Goal: Transaction & Acquisition: Download file/media

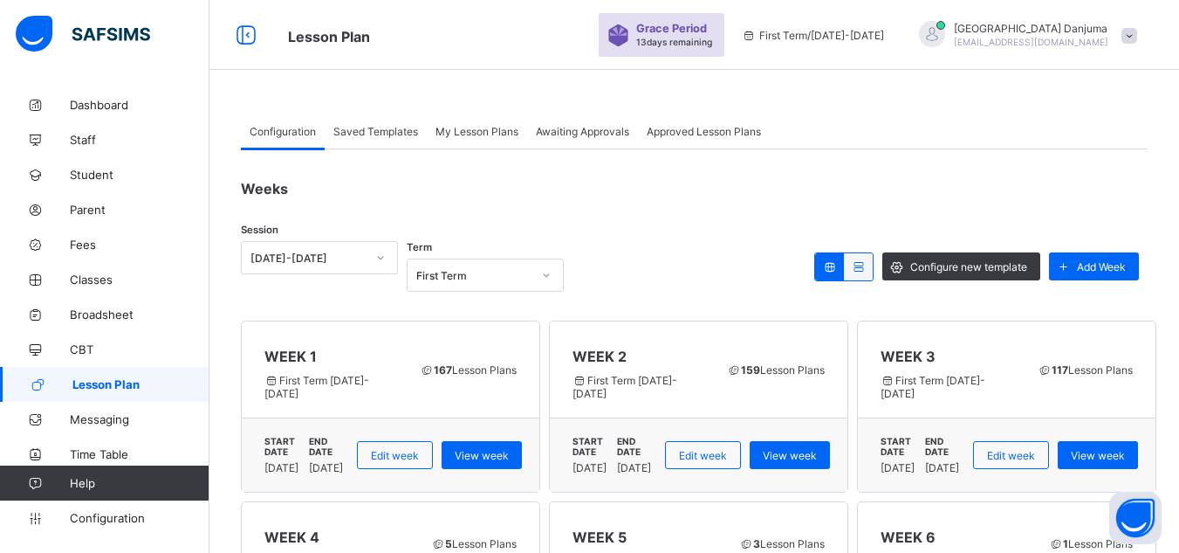
click at [716, 127] on span "Approved Lesson Plans" at bounding box center [704, 131] width 114 height 13
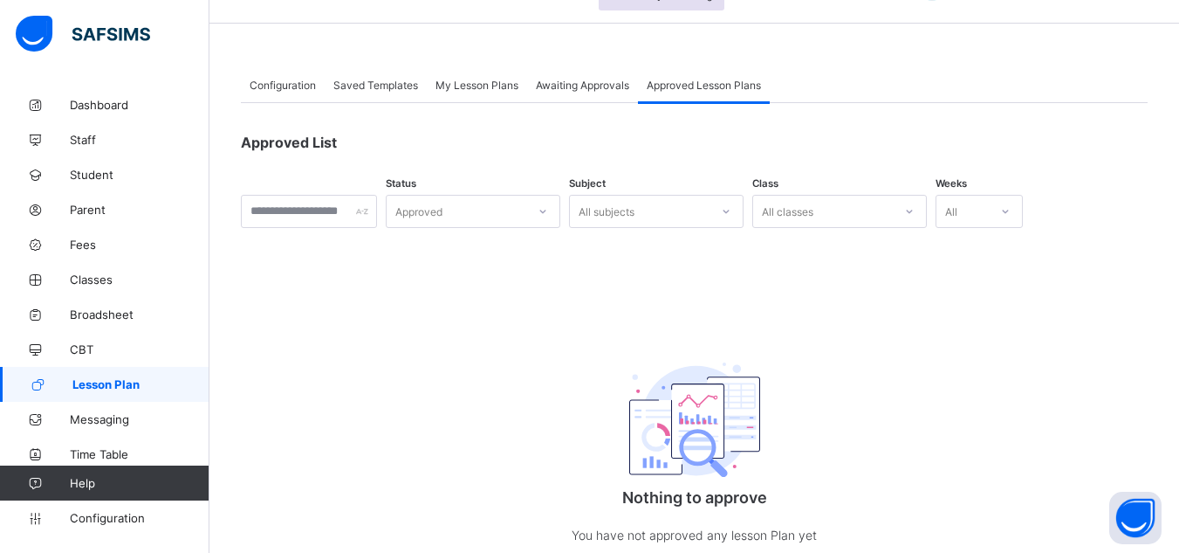
scroll to position [43, 0]
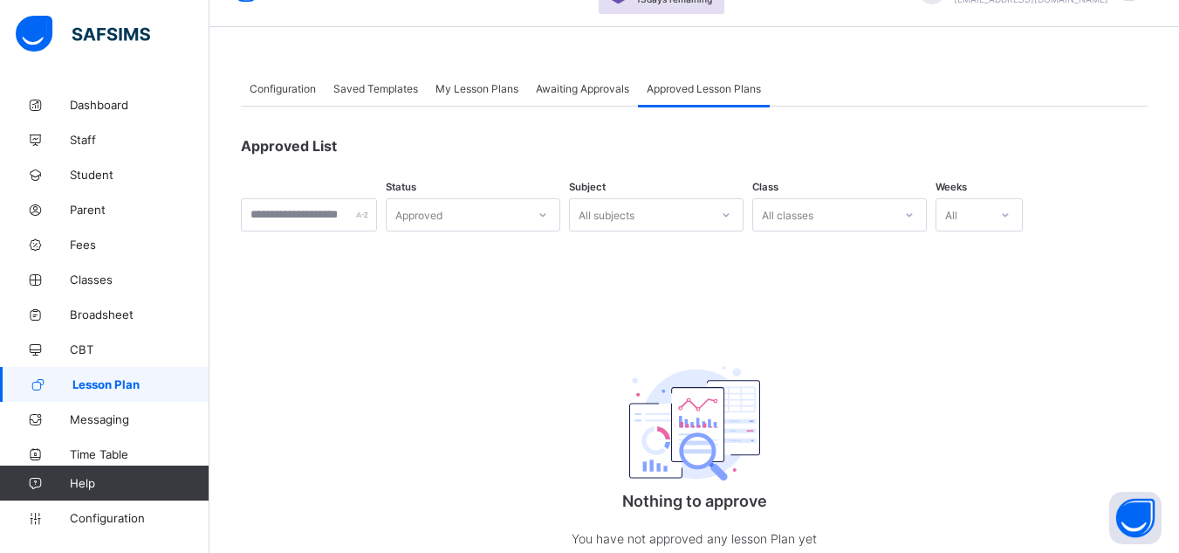
click at [121, 380] on span "Lesson Plan" at bounding box center [140, 384] width 137 height 14
click at [355, 85] on span "Saved Templates" at bounding box center [375, 88] width 85 height 13
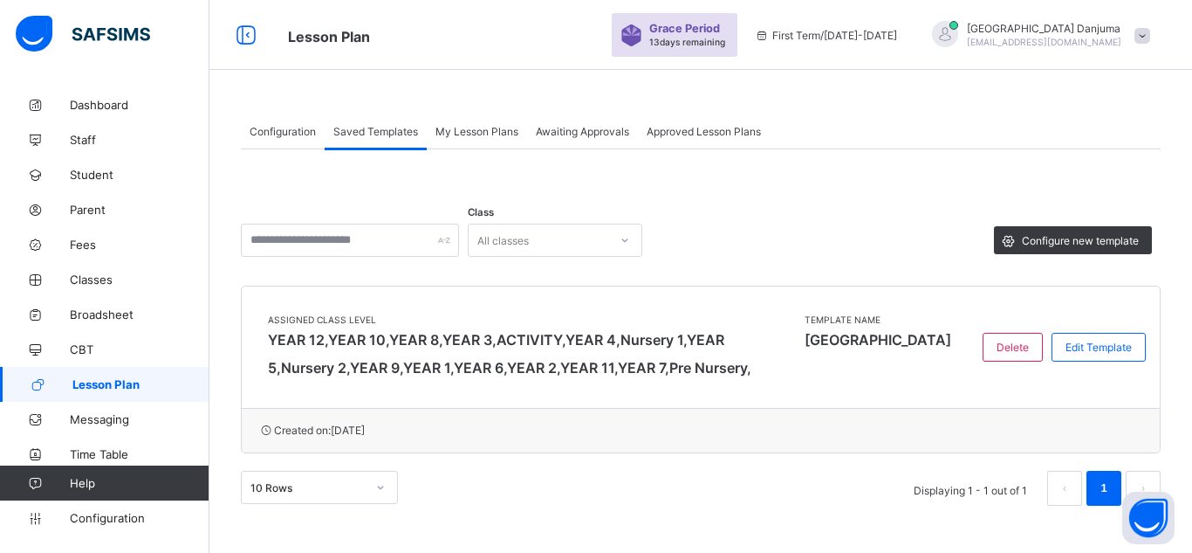
click at [488, 126] on span "My Lesson Plans" at bounding box center [477, 131] width 83 height 13
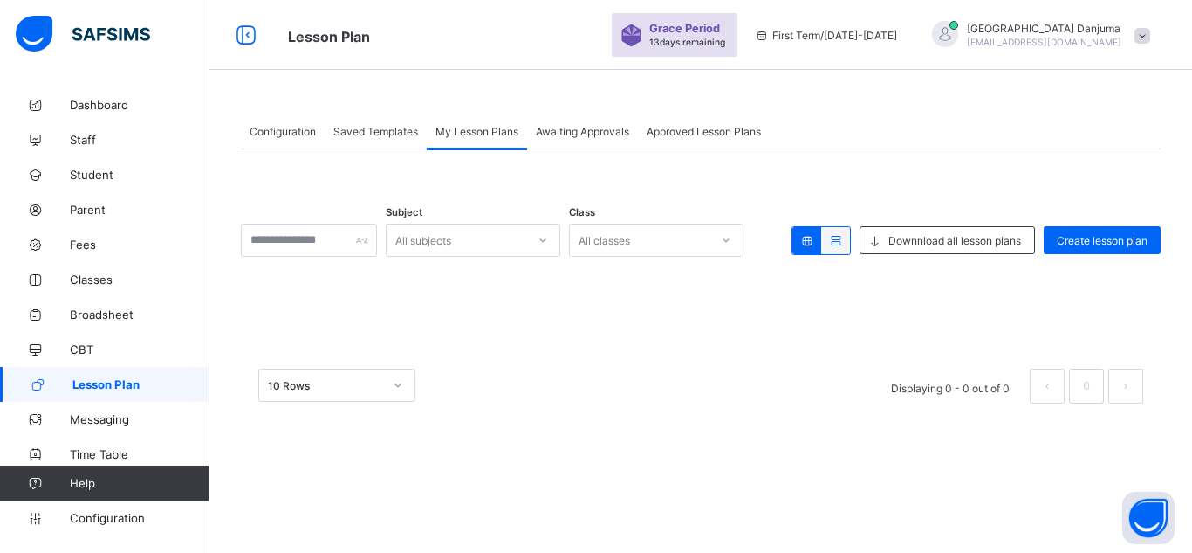
click at [605, 127] on span "Awaiting Approvals" at bounding box center [582, 131] width 93 height 13
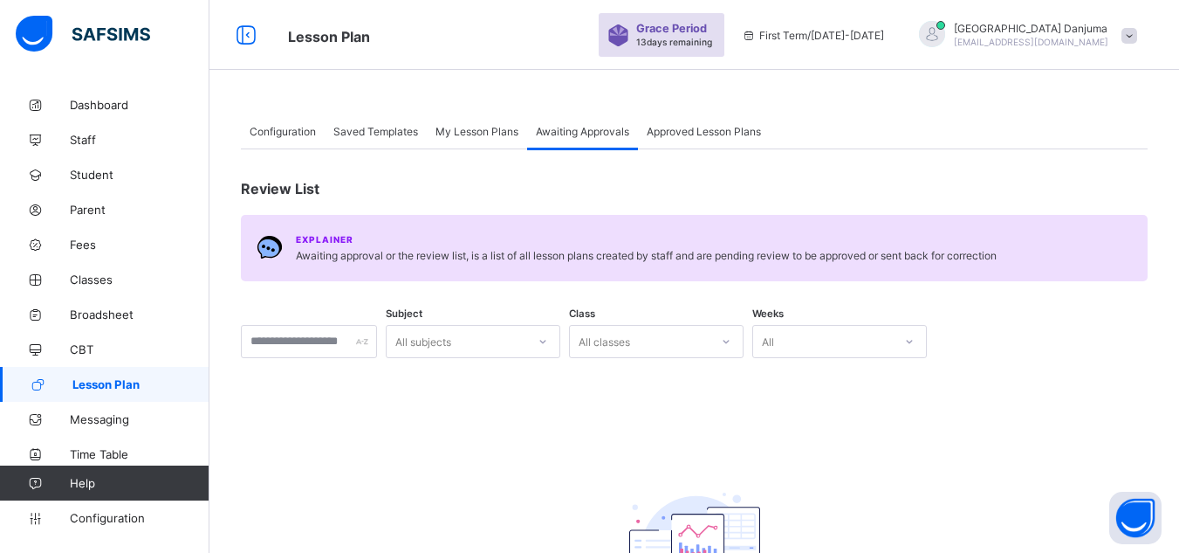
click at [725, 133] on span "Approved Lesson Plans" at bounding box center [704, 131] width 114 height 13
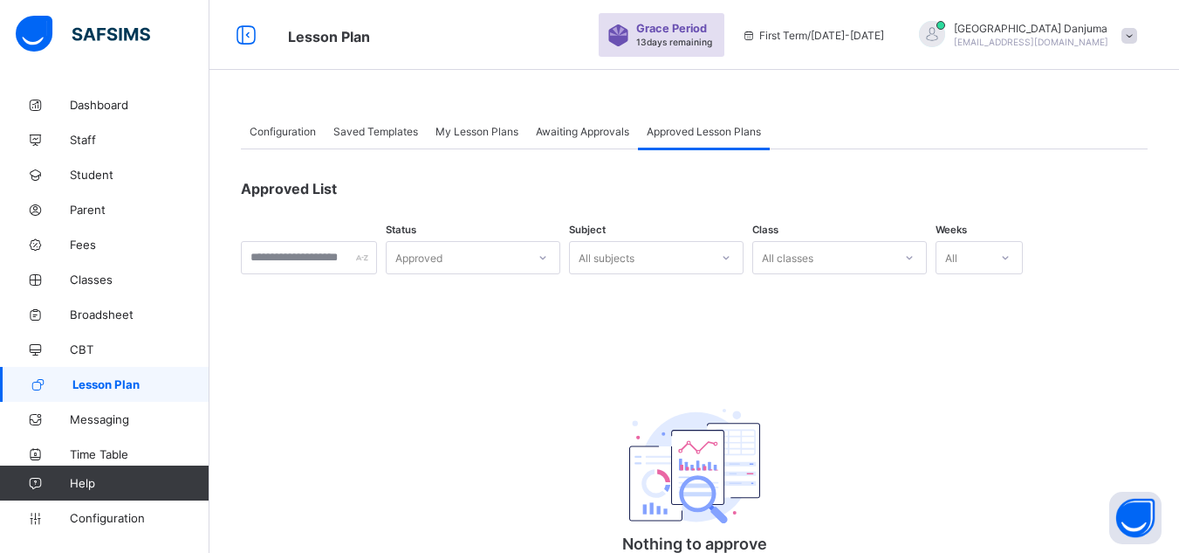
scroll to position [1, 0]
click at [292, 126] on span "Configuration" at bounding box center [283, 130] width 66 height 13
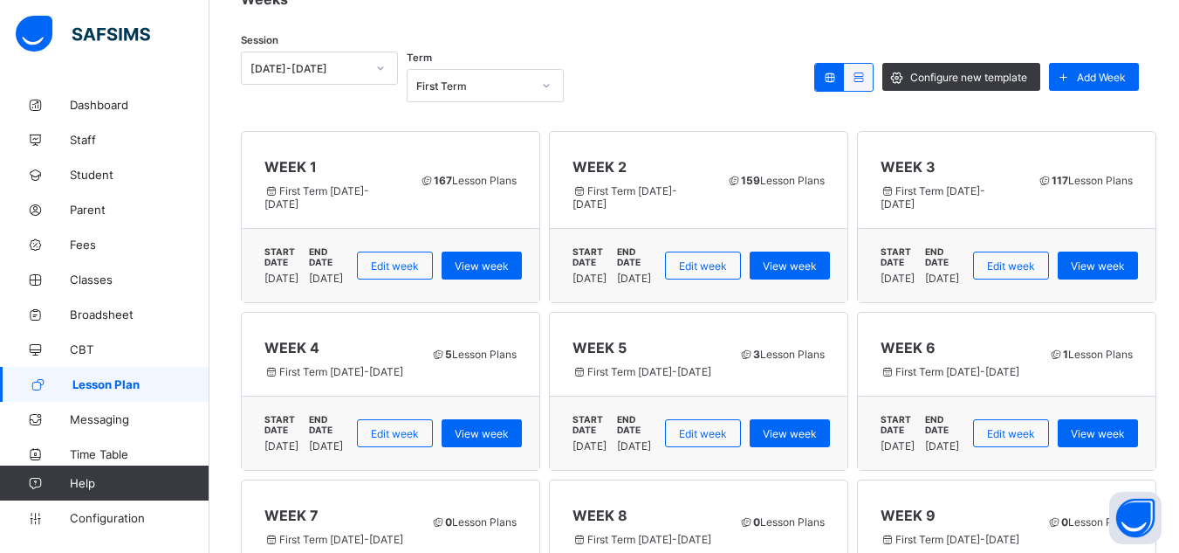
scroll to position [190, 0]
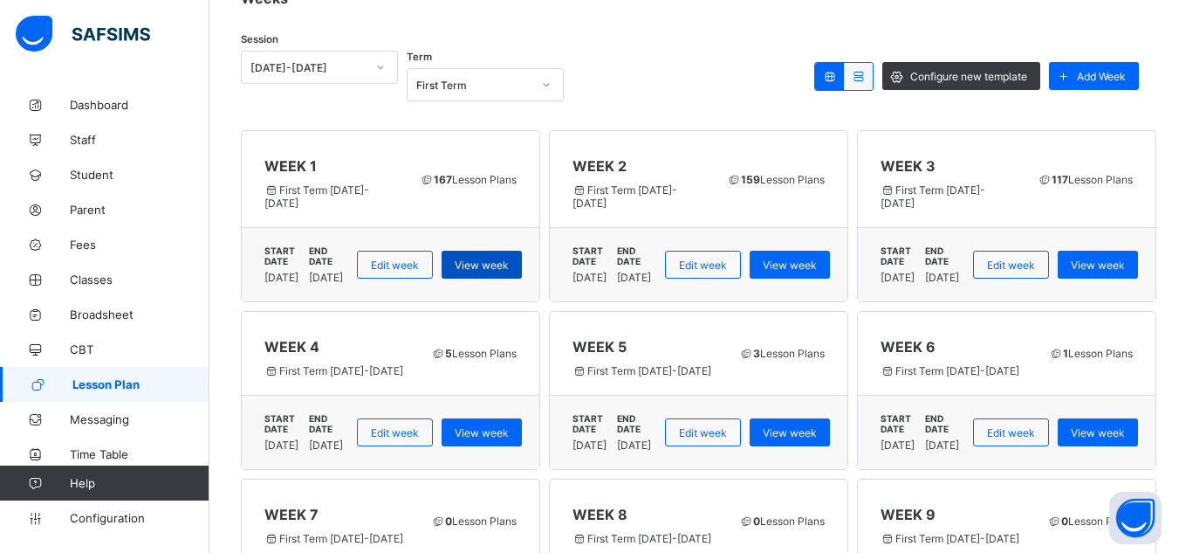
click at [509, 258] on span "View week" at bounding box center [482, 264] width 54 height 13
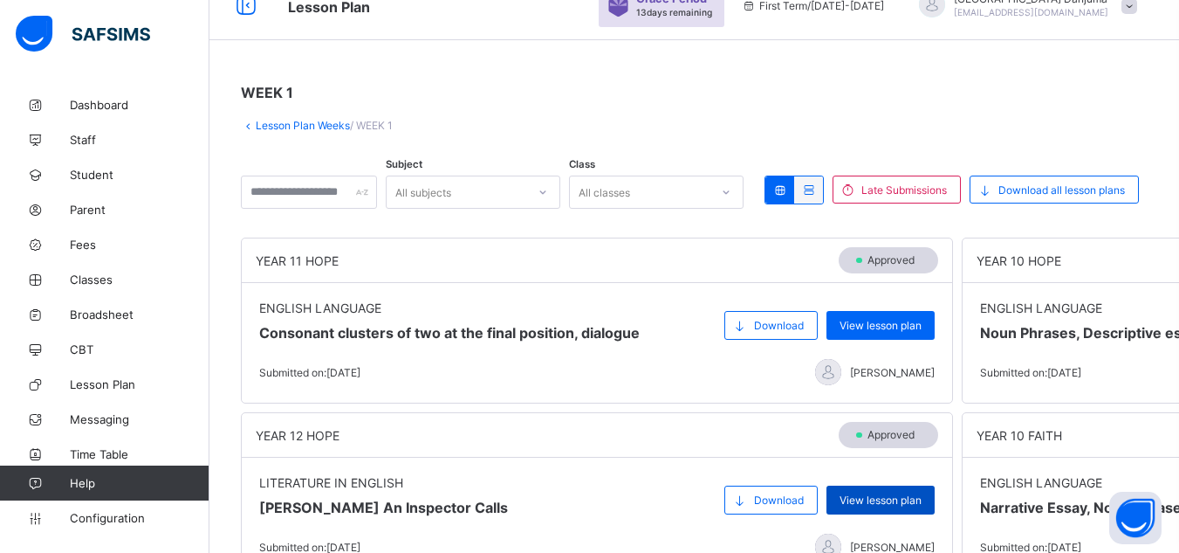
scroll to position [29, 0]
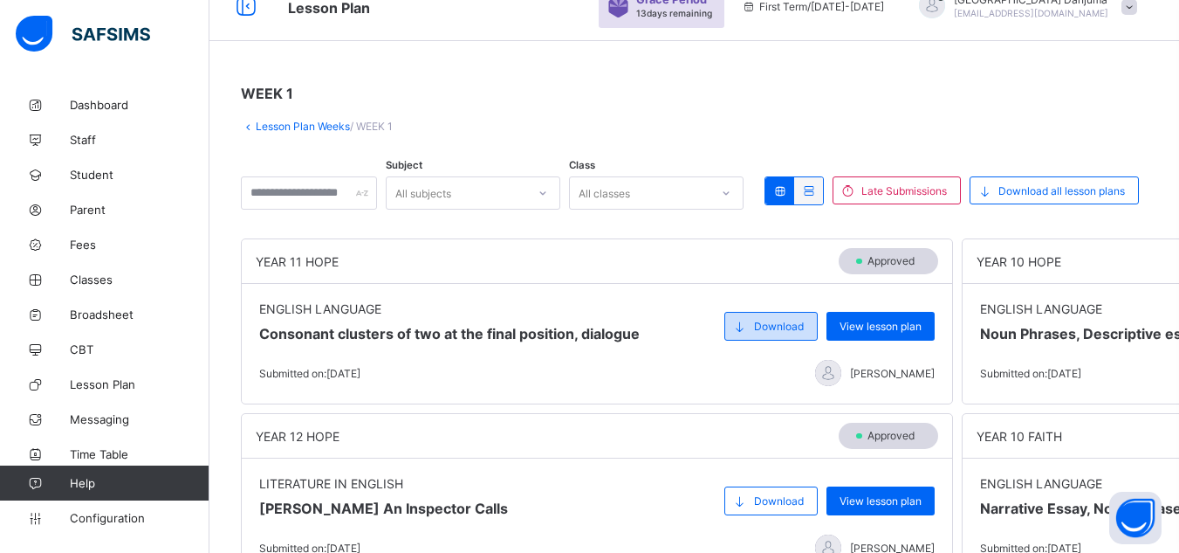
click at [775, 329] on span "Download" at bounding box center [779, 325] width 50 height 13
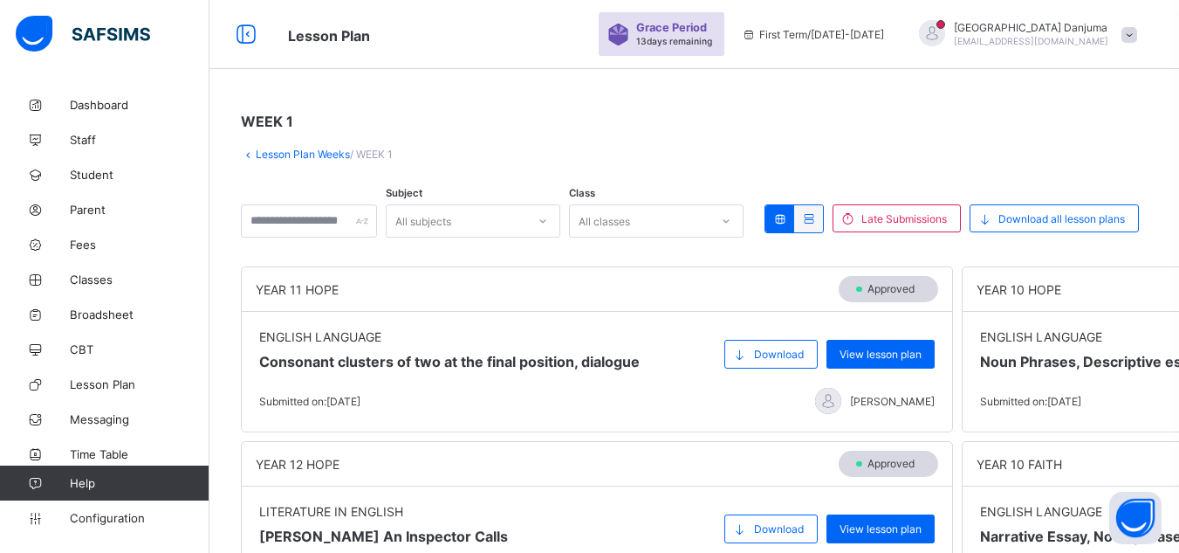
scroll to position [0, 0]
click at [285, 155] on link "Lesson Plan Weeks" at bounding box center [303, 154] width 94 height 13
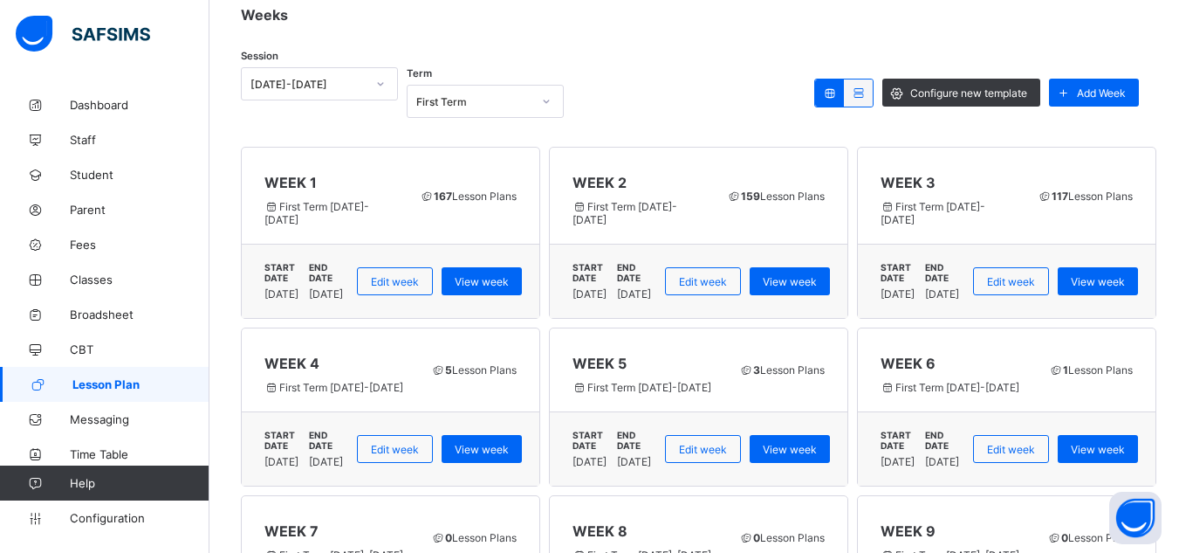
scroll to position [176, 0]
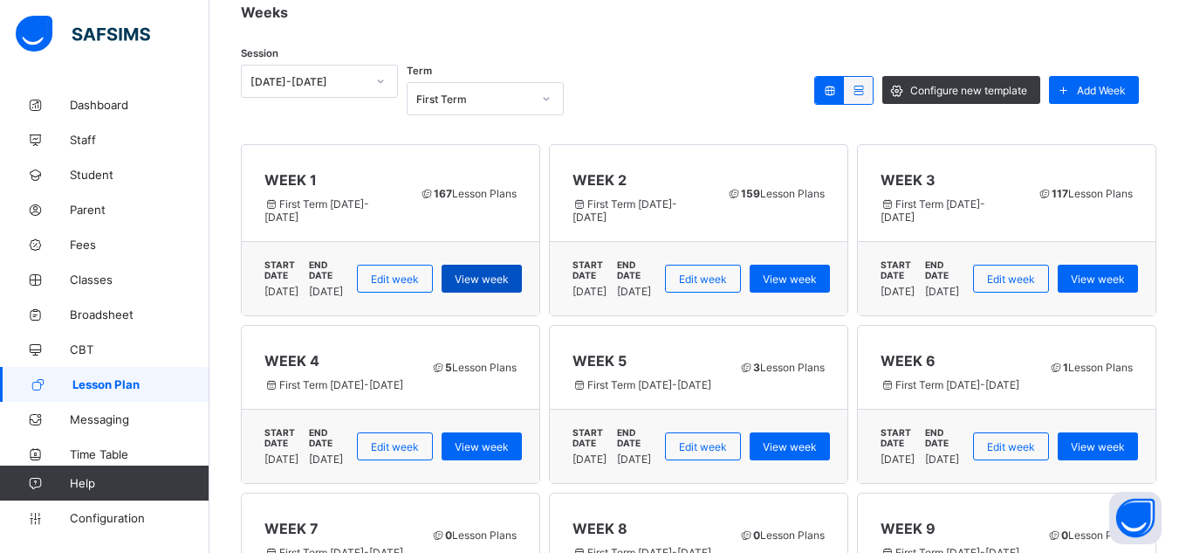
click at [509, 272] on span "View week" at bounding box center [482, 278] width 54 height 13
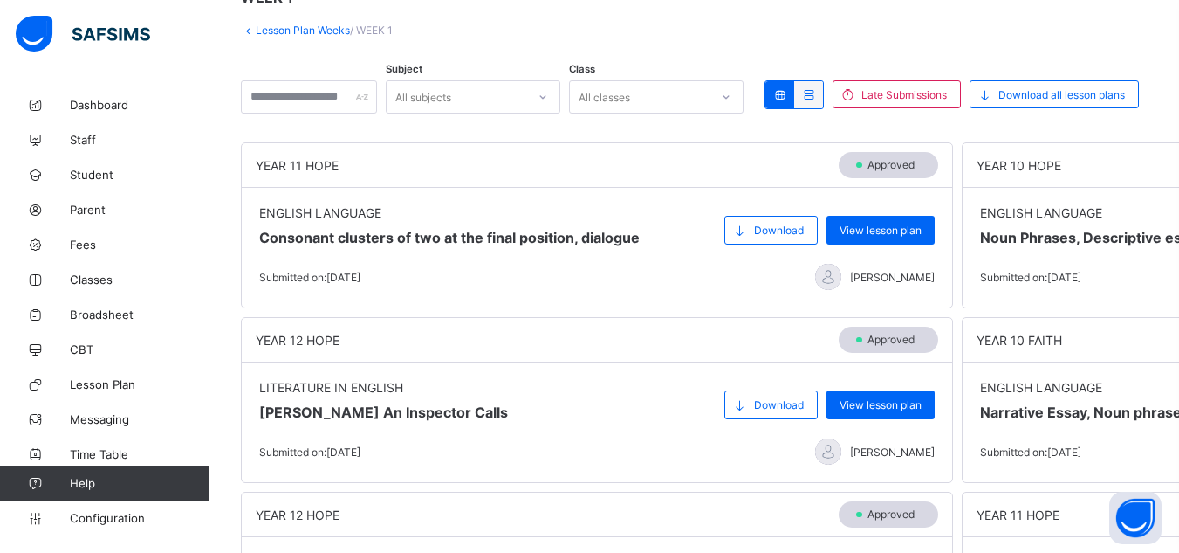
scroll to position [124, 0]
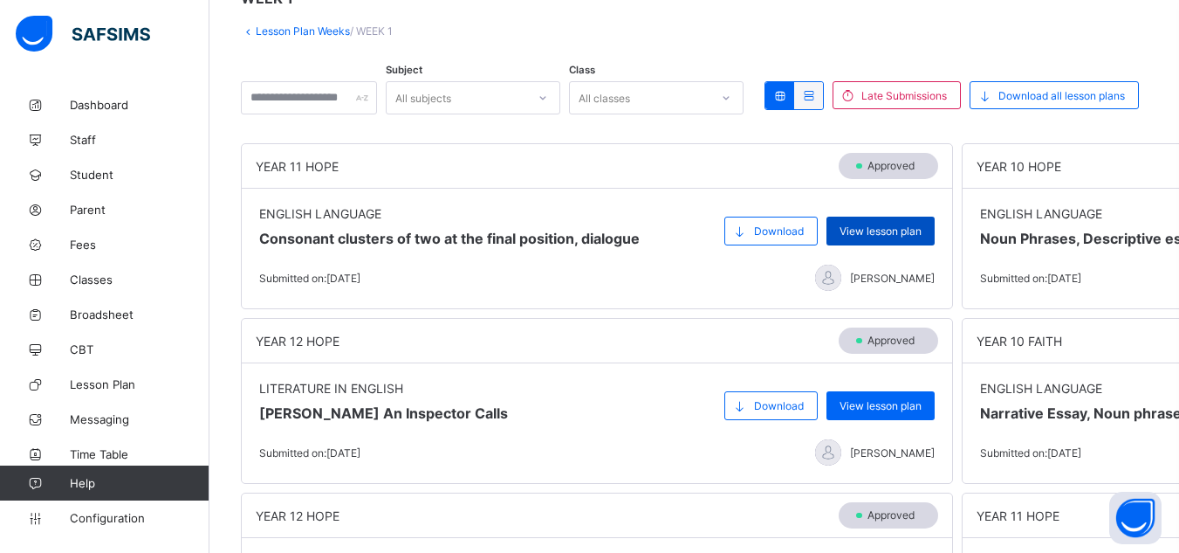
click at [878, 235] on span "View lesson plan" at bounding box center [881, 230] width 82 height 13
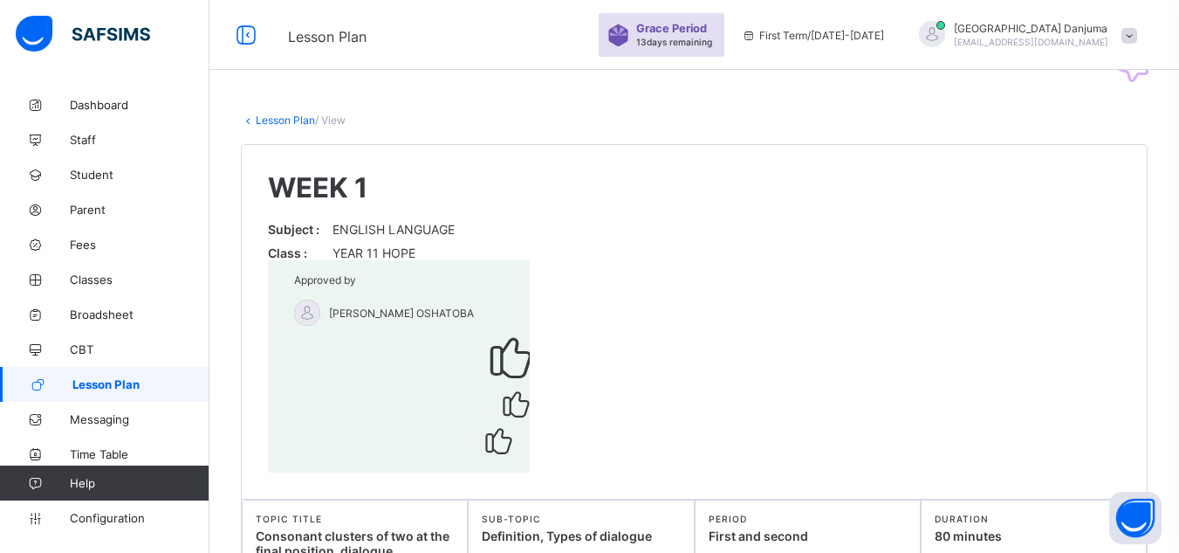
click at [272, 120] on link "Lesson Plan" at bounding box center [285, 119] width 59 height 13
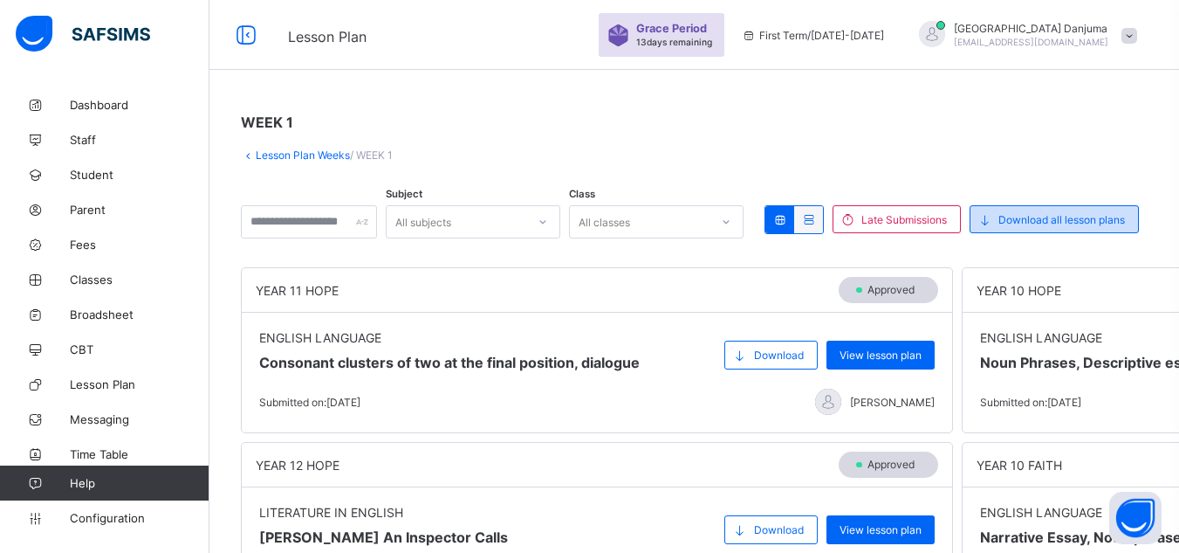
click at [1105, 220] on span "Download all lesson plans" at bounding box center [1062, 219] width 127 height 13
click at [1055, 403] on span "Submitted on: 23/09/2025" at bounding box center [1030, 401] width 101 height 13
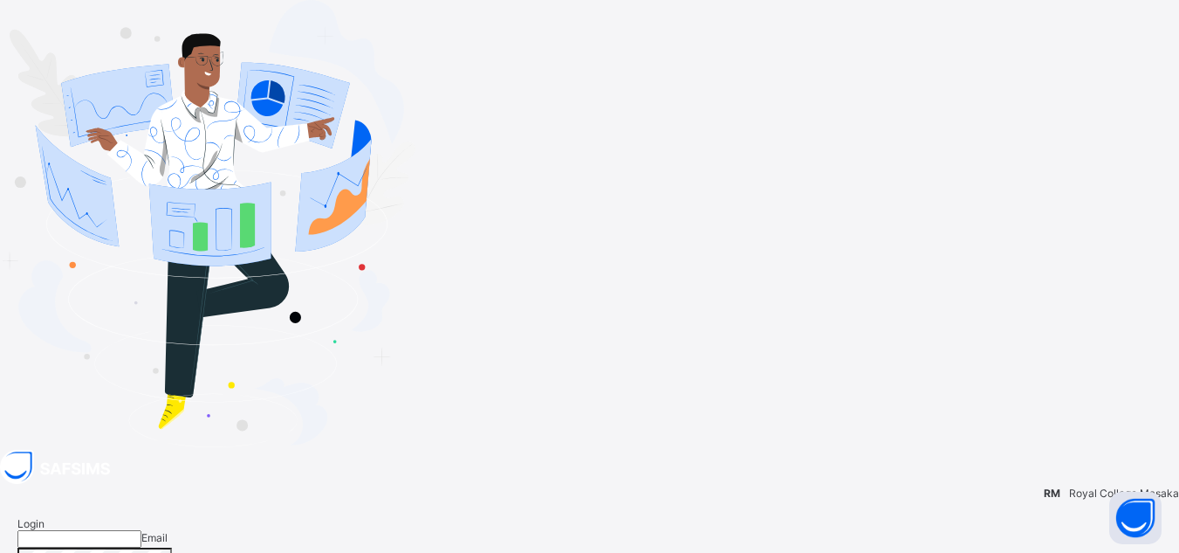
type input "**********"
